Goal: Task Accomplishment & Management: Manage account settings

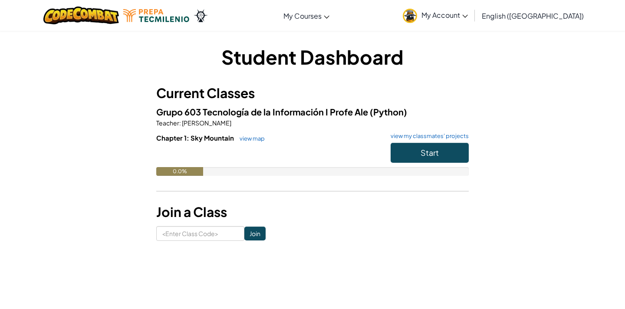
click at [468, 12] on span "My Account" at bounding box center [445, 14] width 46 height 9
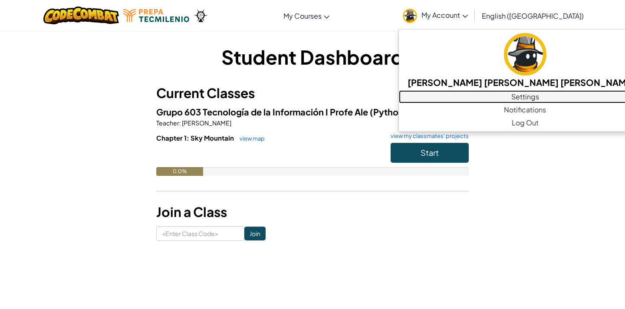
click at [512, 98] on link "Settings" at bounding box center [525, 96] width 252 height 13
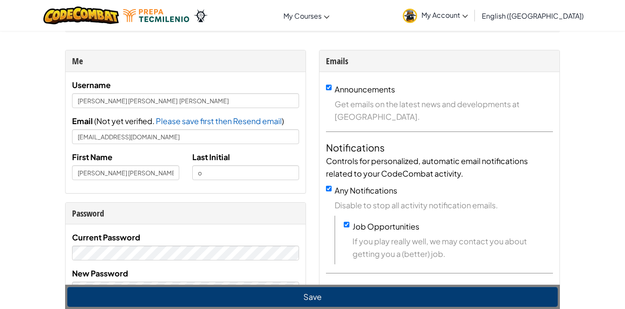
scroll to position [16, 0]
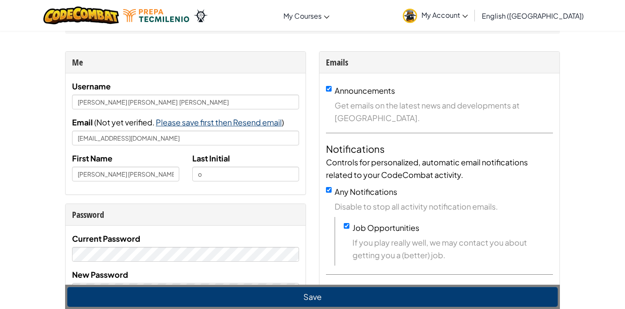
click at [236, 118] on span "Please save first then Resend email" at bounding box center [219, 122] width 126 height 10
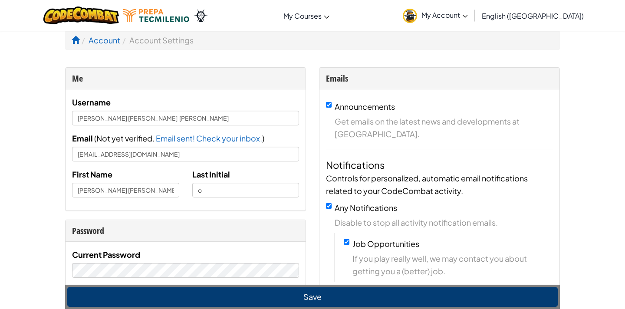
click at [468, 12] on span "My Account" at bounding box center [445, 14] width 46 height 9
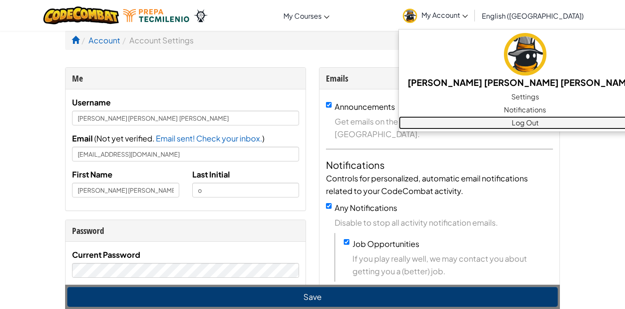
click at [507, 122] on link "Log Out" at bounding box center [525, 122] width 252 height 13
